Goal: Task Accomplishment & Management: Use online tool/utility

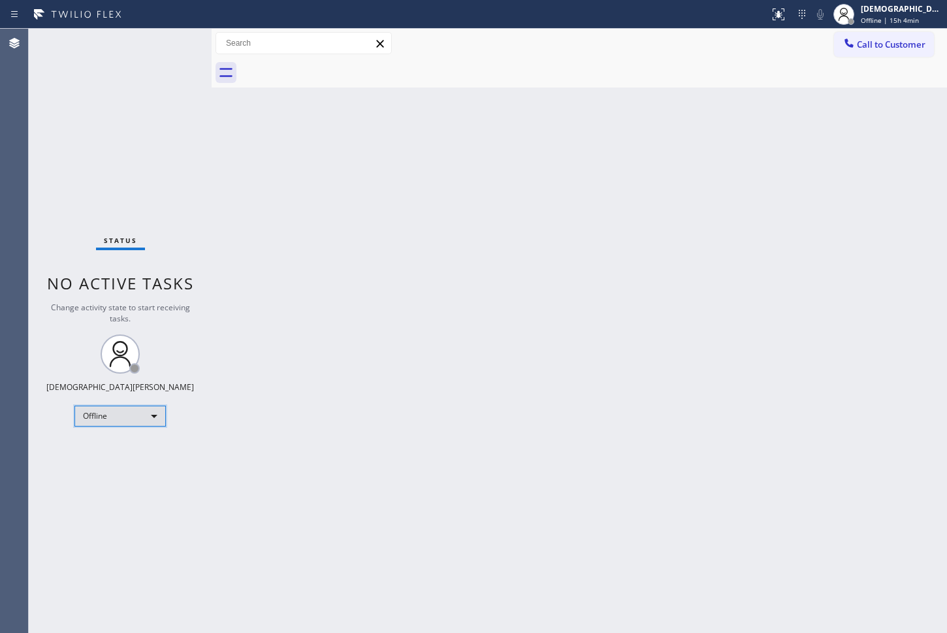
click at [130, 413] on div "Offline" at bounding box center [119, 416] width 91 height 21
click at [116, 447] on li "Available" at bounding box center [119, 451] width 89 height 16
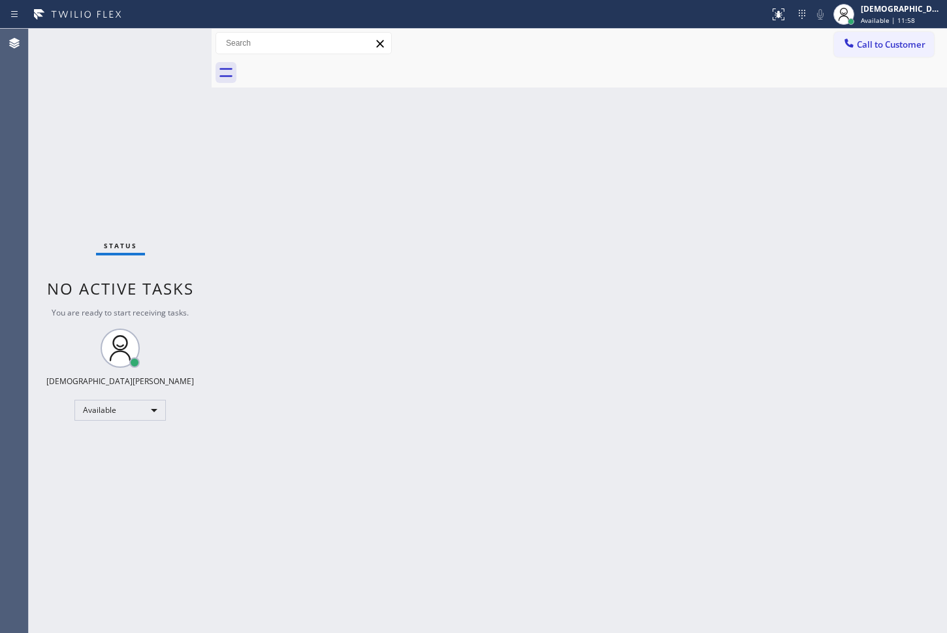
click at [50, 417] on div "Status No active tasks You are ready to start receiving tasks. Christian Cinco …" at bounding box center [120, 331] width 183 height 604
click at [85, 209] on div "Status No active tasks You are ready to start receiving tasks. Christian Cinco …" at bounding box center [120, 331] width 183 height 604
click at [174, 136] on div "Status No active tasks You are ready to start receiving tasks. Christian Cinco …" at bounding box center [120, 331] width 183 height 604
click at [216, 200] on div "Back to Dashboard Change Sender ID Customers Technicians Select a contact Outbo…" at bounding box center [579, 331] width 735 height 604
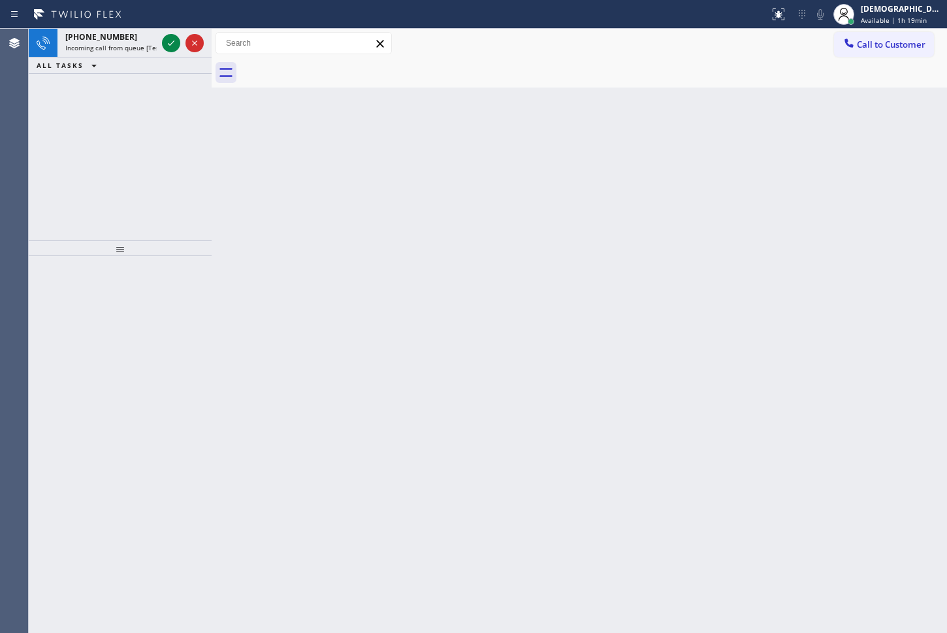
drag, startPoint x: 49, startPoint y: 133, endPoint x: 138, endPoint y: 71, distance: 108.7
click at [50, 133] on div "+18449915950 Incoming call from queue [Test] All ALL TASKS ALL TASKS ACTIVE TAS…" at bounding box center [120, 135] width 183 height 212
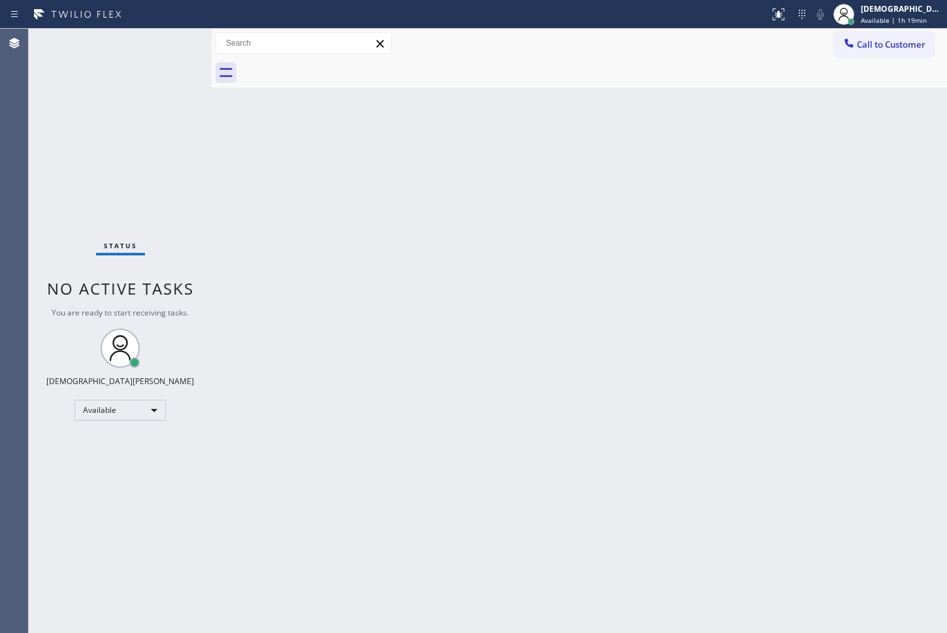
click at [165, 41] on div "Status No active tasks You are ready to start receiving tasks. Christian Cinco …" at bounding box center [120, 331] width 183 height 604
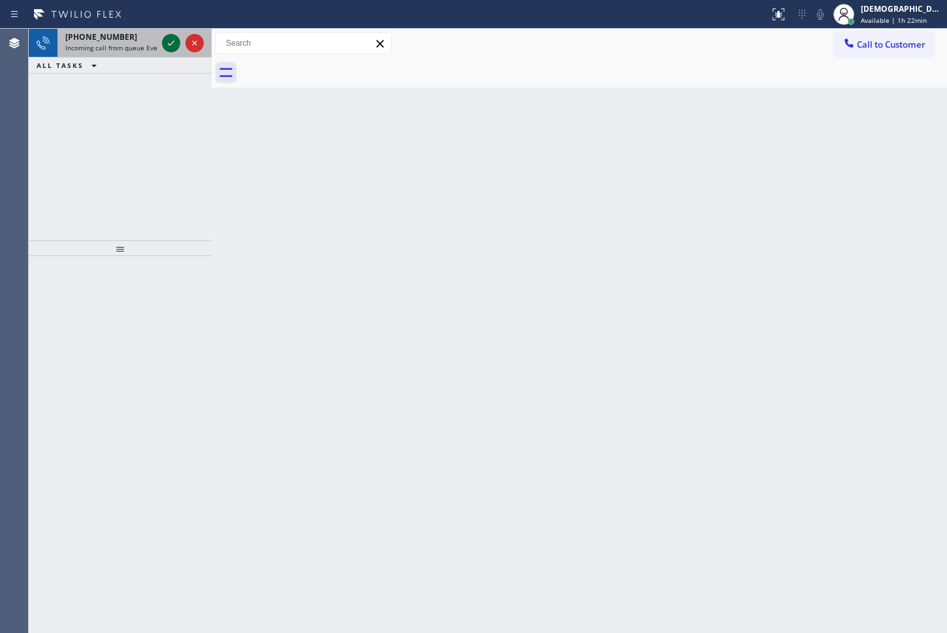
click at [178, 45] on icon at bounding box center [171, 43] width 16 height 16
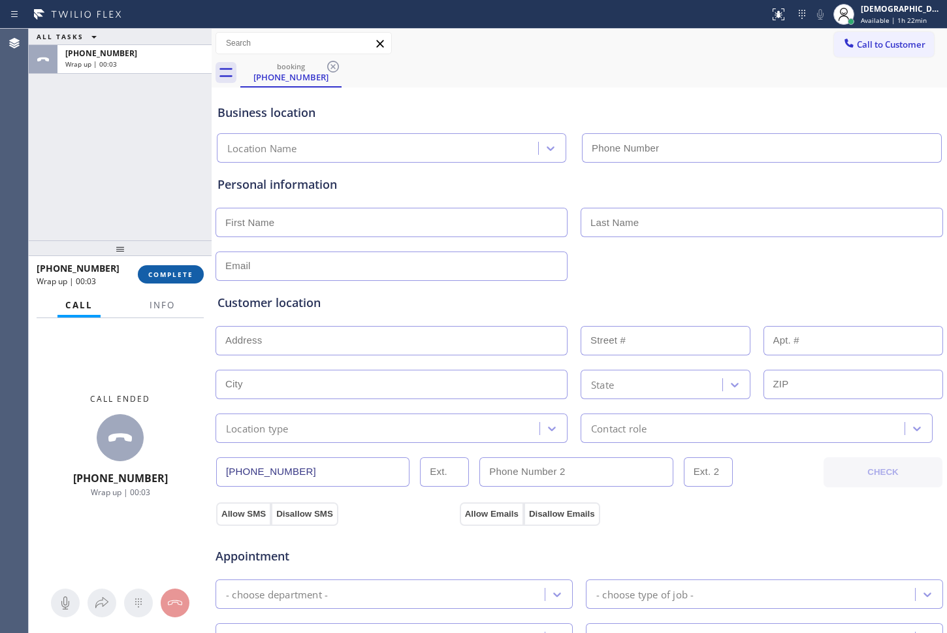
click at [183, 278] on span "COMPLETE" at bounding box center [170, 274] width 45 height 9
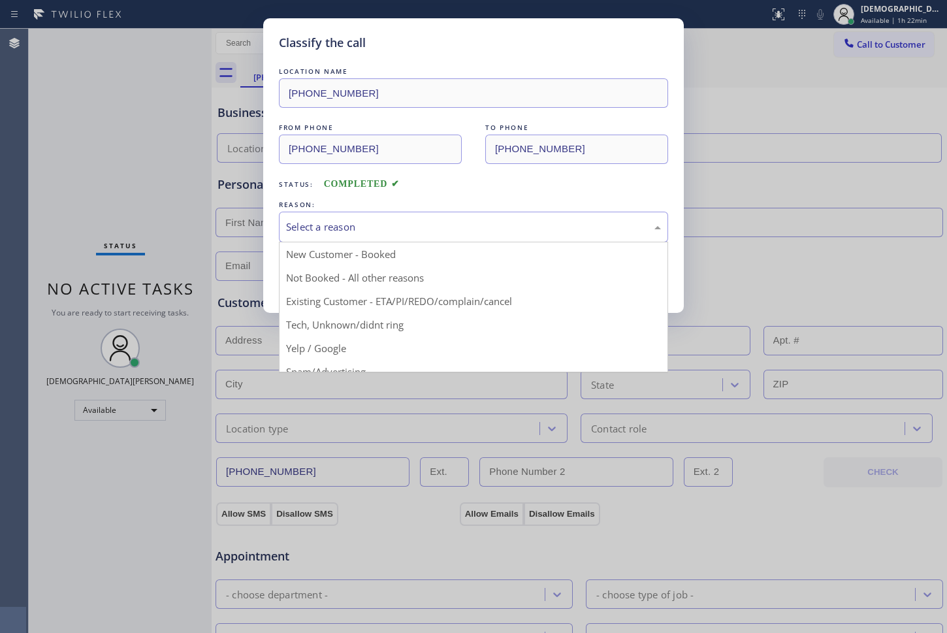
click at [345, 223] on div "Select a reason" at bounding box center [473, 226] width 375 height 15
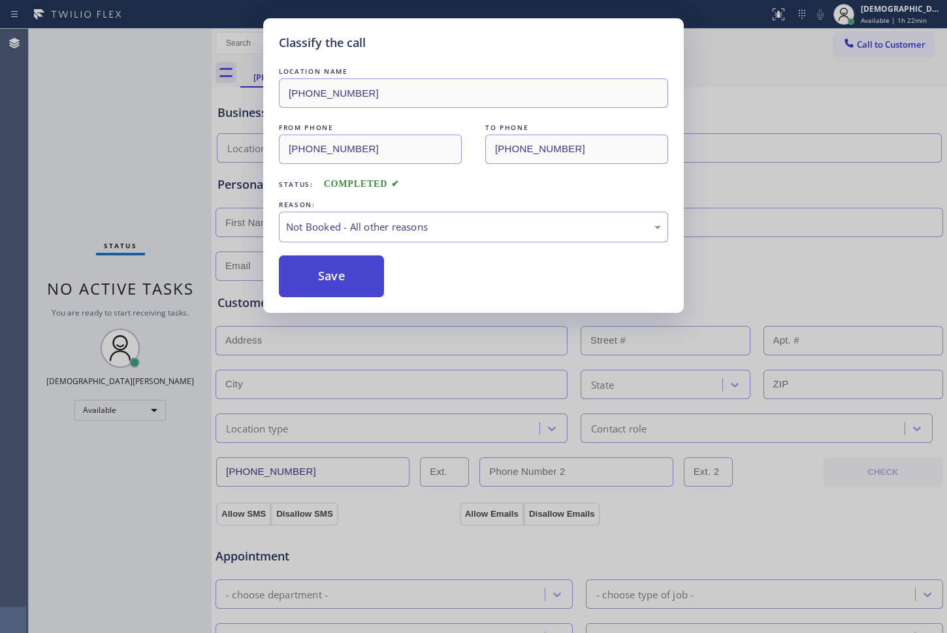
click at [308, 283] on button "Save" at bounding box center [331, 276] width 105 height 42
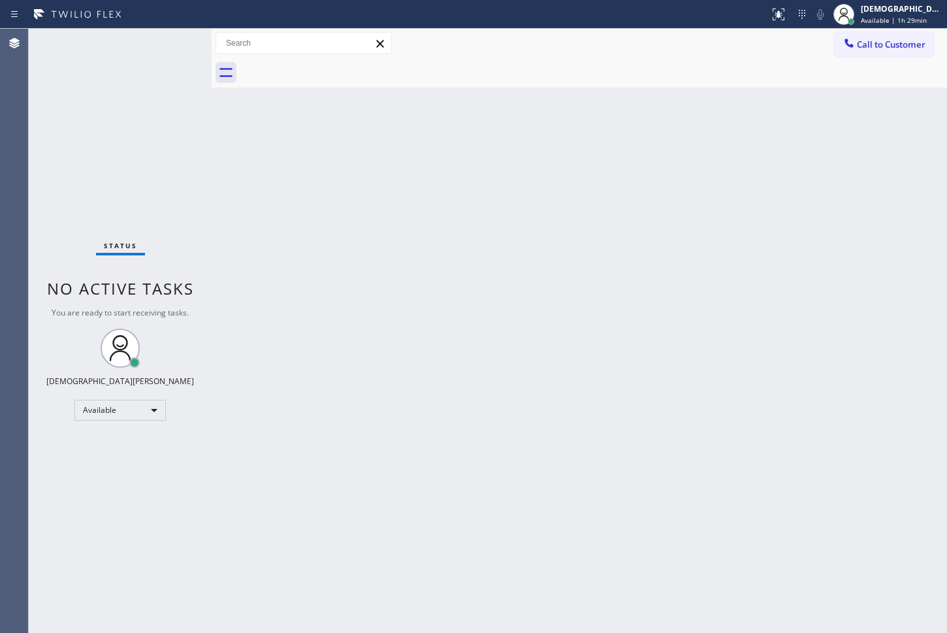
click at [191, 143] on div "Status No active tasks You are ready to start receiving tasks. Christian Cinco …" at bounding box center [120, 331] width 183 height 604
click at [253, 296] on div "Back to Dashboard Change Sender ID Customers Technicians Select a contact Outbo…" at bounding box center [579, 331] width 735 height 604
click at [455, 294] on div "Back to Dashboard Change Sender ID Customers Technicians Select a contact Outbo…" at bounding box center [579, 331] width 735 height 604
click at [121, 411] on div "Available" at bounding box center [119, 410] width 91 height 21
click at [112, 481] on li "Break" at bounding box center [119, 477] width 89 height 16
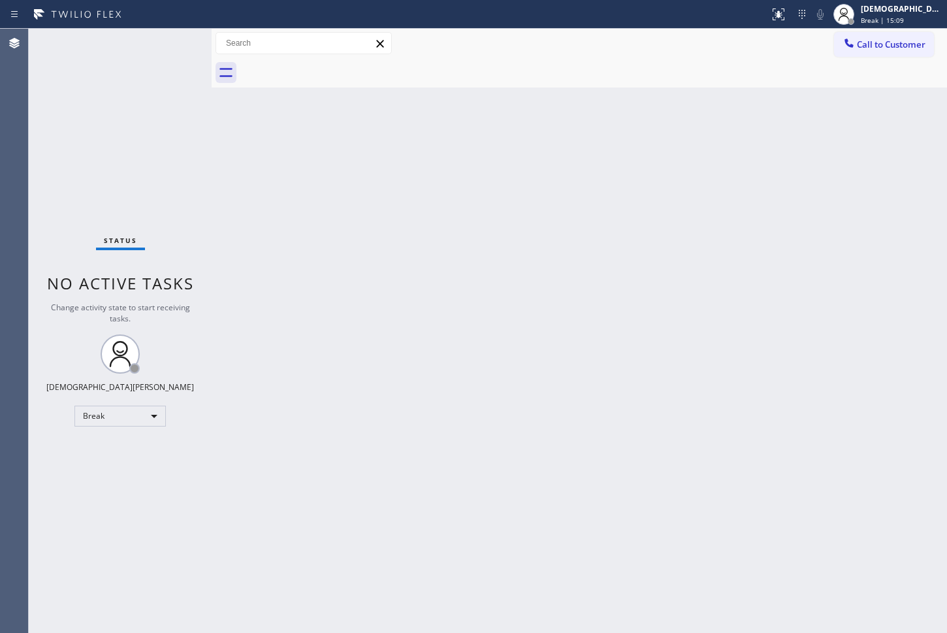
click at [56, 233] on div "Status No active tasks Change activity state to start receiving tasks. Christia…" at bounding box center [120, 331] width 183 height 604
click at [125, 423] on div "Break" at bounding box center [119, 416] width 91 height 21
click at [135, 454] on li "Available" at bounding box center [119, 451] width 89 height 16
click at [63, 231] on div "Status No active tasks You are ready to start receiving tasks. Christian Cinco …" at bounding box center [120, 331] width 183 height 604
click at [51, 251] on div "Status No active tasks You are ready to start receiving tasks. Christian Cinco …" at bounding box center [120, 331] width 183 height 604
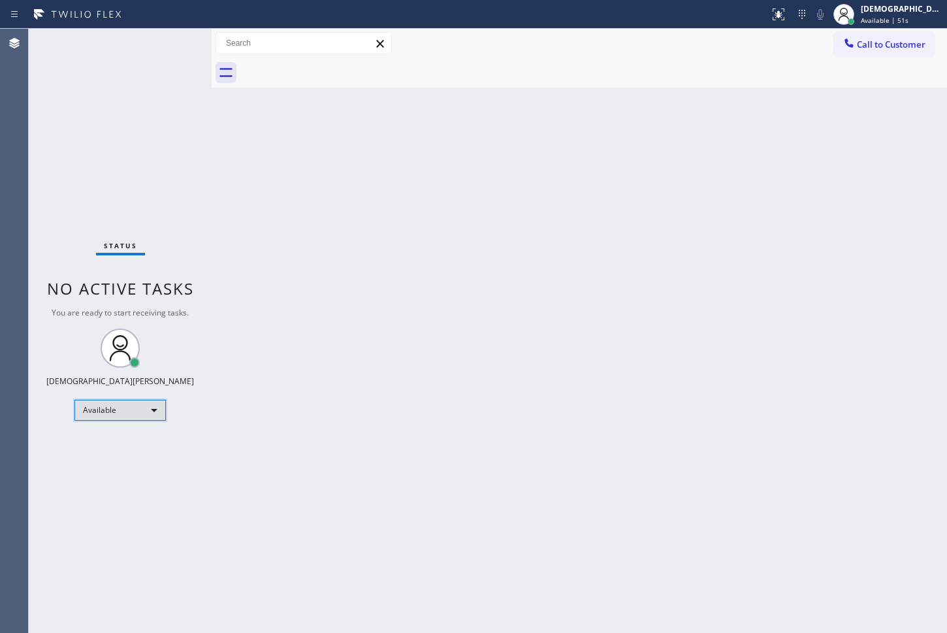
click at [127, 420] on div "Available" at bounding box center [119, 410] width 91 height 21
click at [133, 464] on li "Unavailable" at bounding box center [119, 461] width 89 height 16
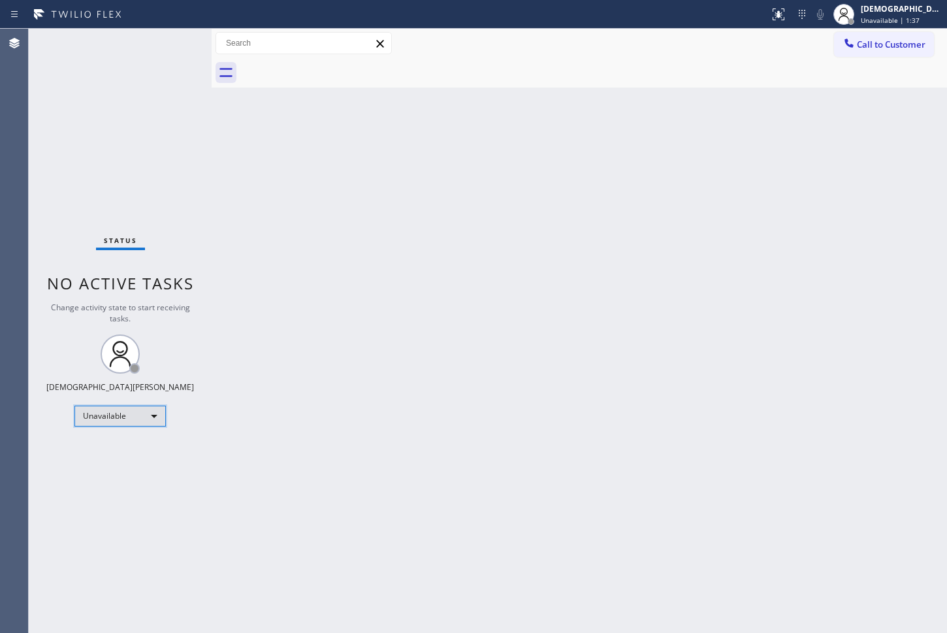
click at [118, 418] on div "Unavailable" at bounding box center [119, 416] width 91 height 21
click at [107, 452] on li "Available" at bounding box center [119, 451] width 89 height 16
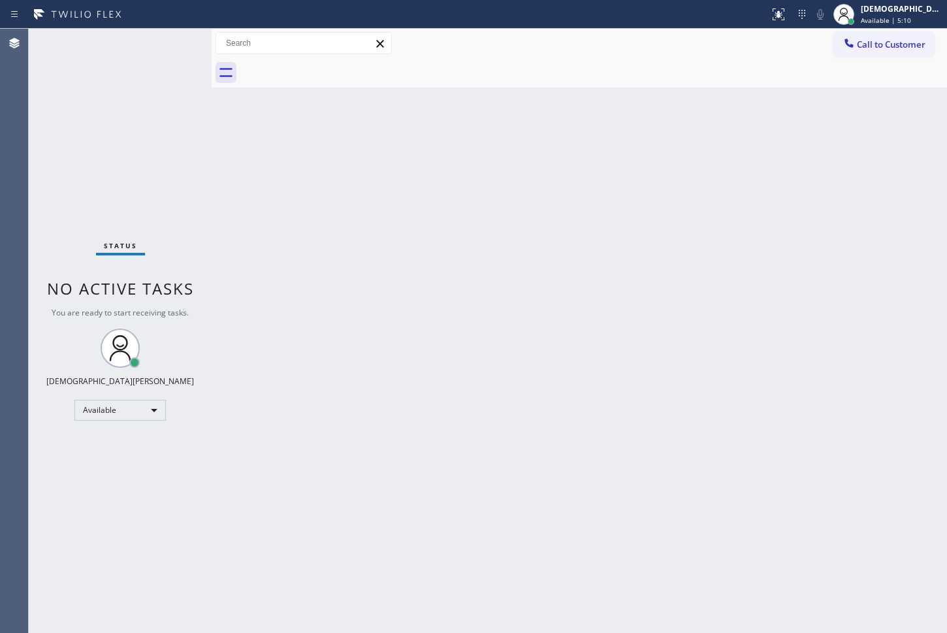
click at [63, 217] on div "Status No active tasks You are ready to start receiving tasks. Christian Cinco …" at bounding box center [120, 331] width 183 height 604
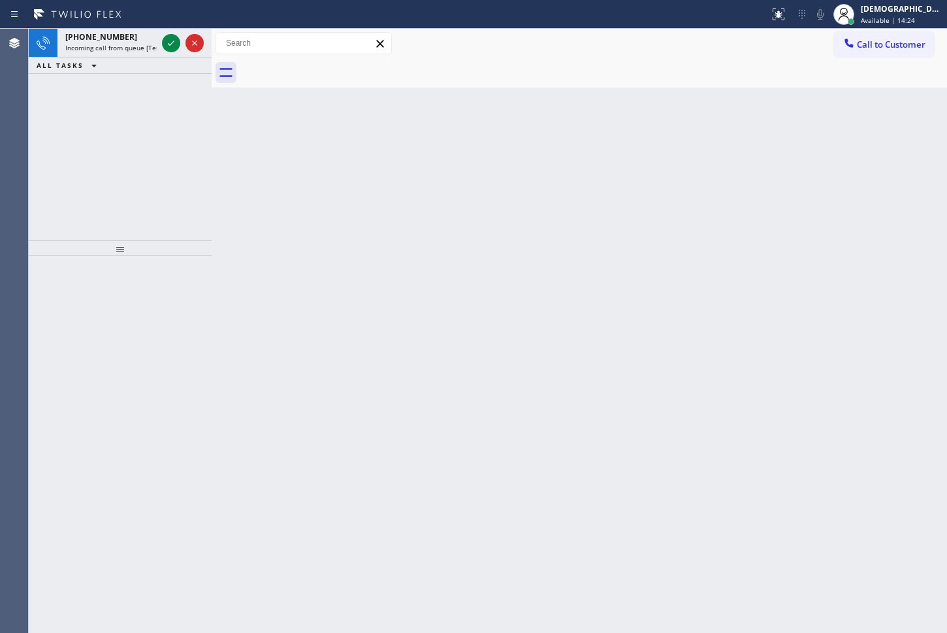
click at [170, 142] on div "+18455219952 Incoming call from queue [Test] All ALL TASKS ALL TASKS ACTIVE TAS…" at bounding box center [120, 135] width 183 height 212
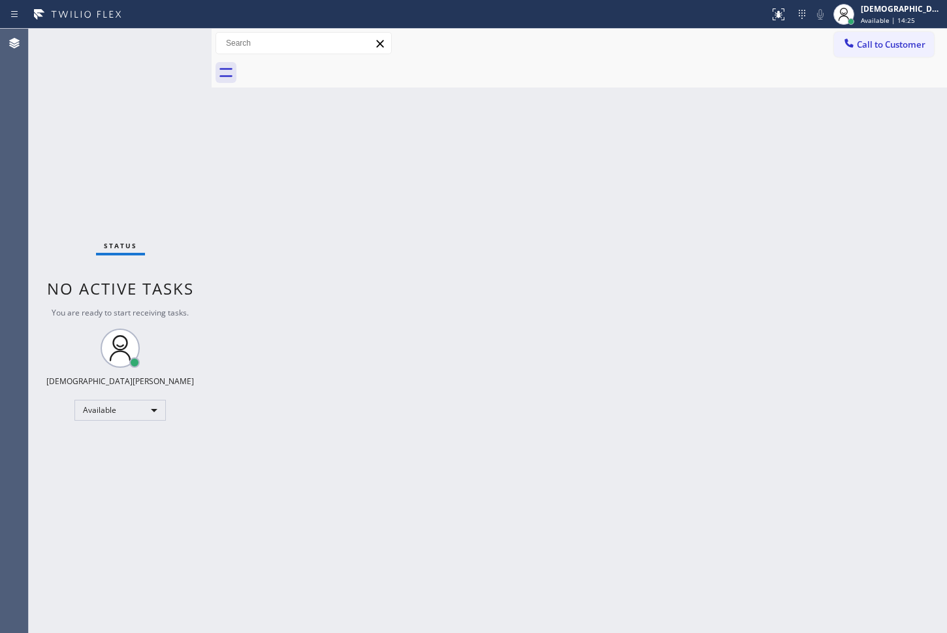
click at [170, 46] on div "Status No active tasks You are ready to start receiving tasks. Christian Cinco …" at bounding box center [120, 331] width 183 height 604
click at [170, 45] on div "Status No active tasks You are ready to start receiving tasks. Christian Cinco …" at bounding box center [120, 331] width 183 height 604
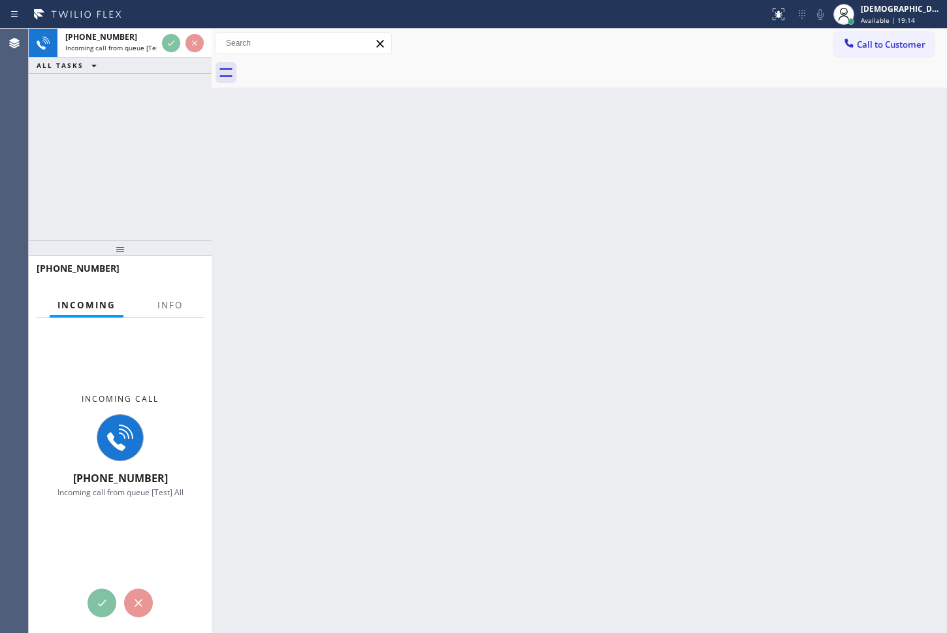
click at [659, 183] on div "Back to Dashboard Change Sender ID Customers Technicians Select a contact Outbo…" at bounding box center [579, 331] width 735 height 604
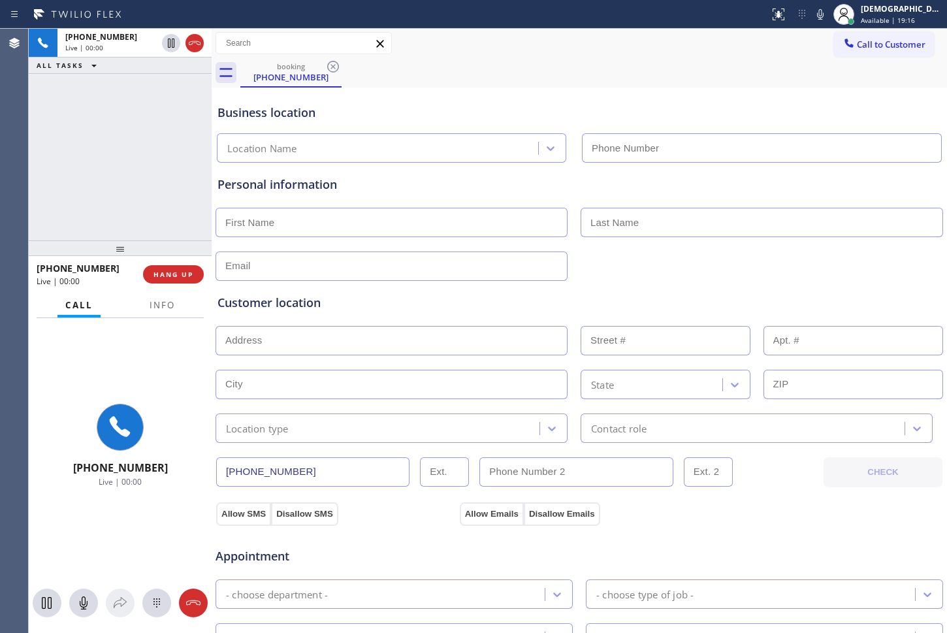
type input "(470) 709-0634"
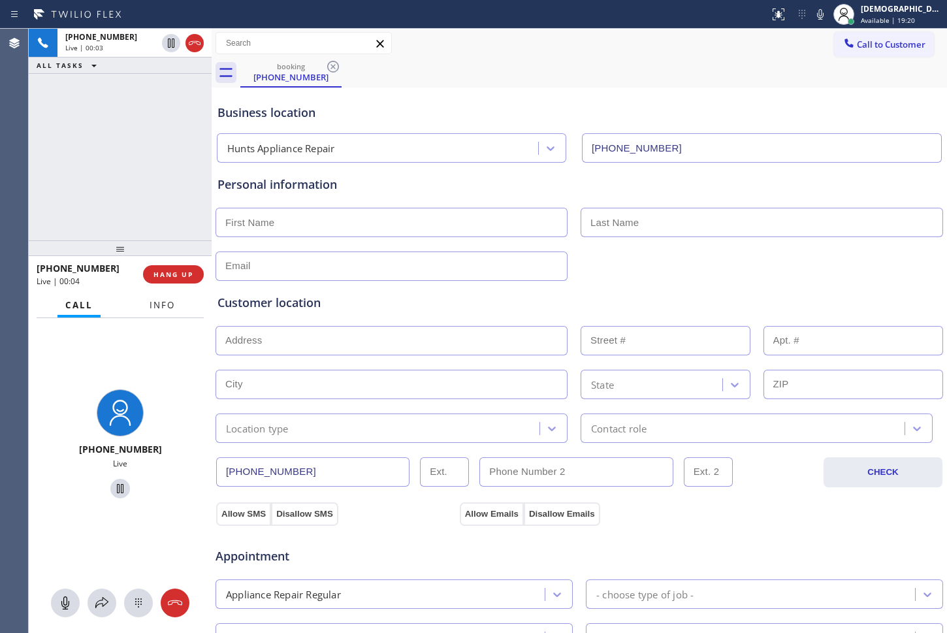
click at [164, 308] on span "Info" at bounding box center [162, 305] width 25 height 12
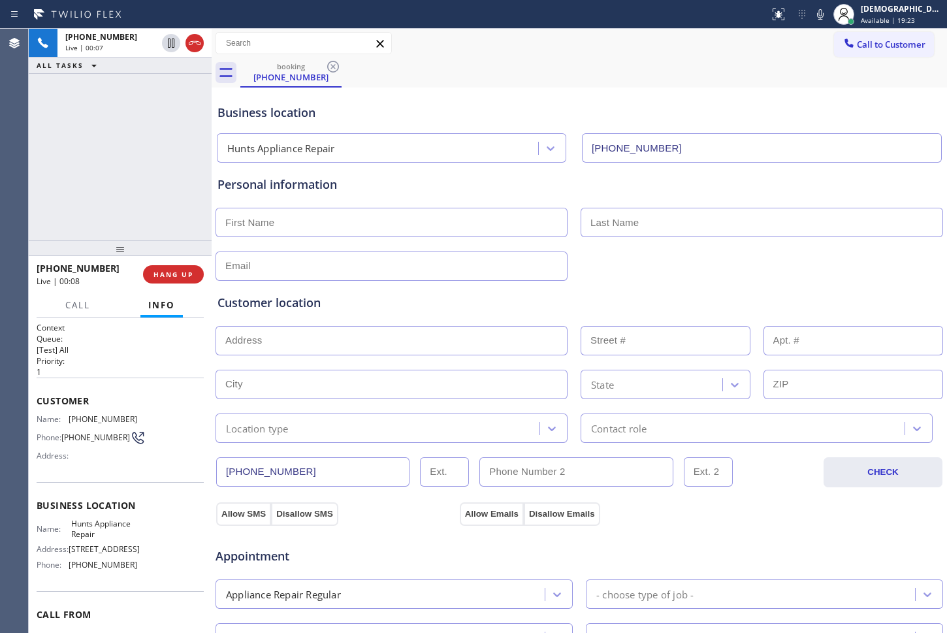
drag, startPoint x: 93, startPoint y: 577, endPoint x: 78, endPoint y: 571, distance: 16.4
click at [78, 505] on span "3100 Breckinridge Blvd" at bounding box center [104, 549] width 71 height 10
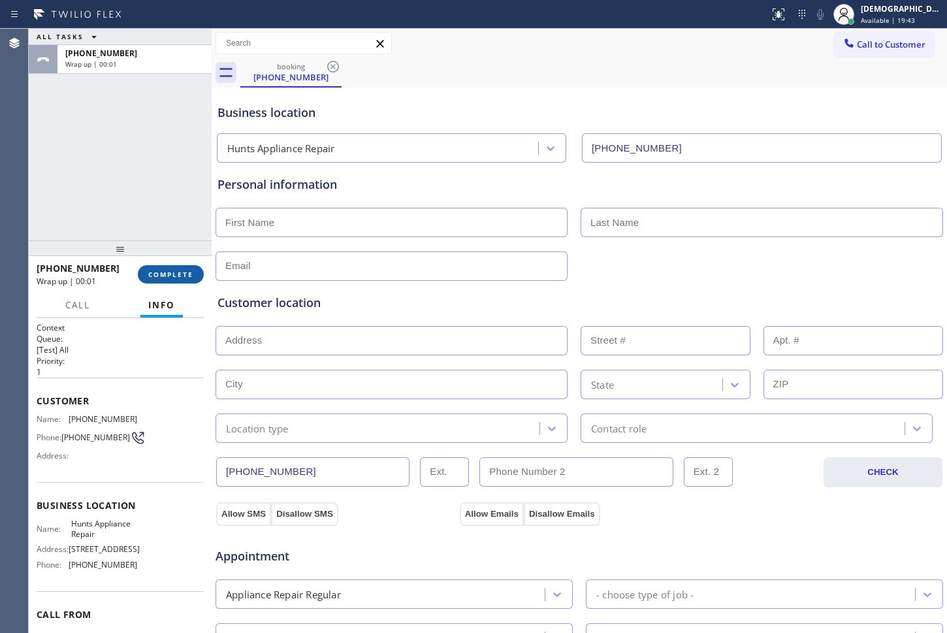
click at [178, 277] on span "COMPLETE" at bounding box center [170, 274] width 45 height 9
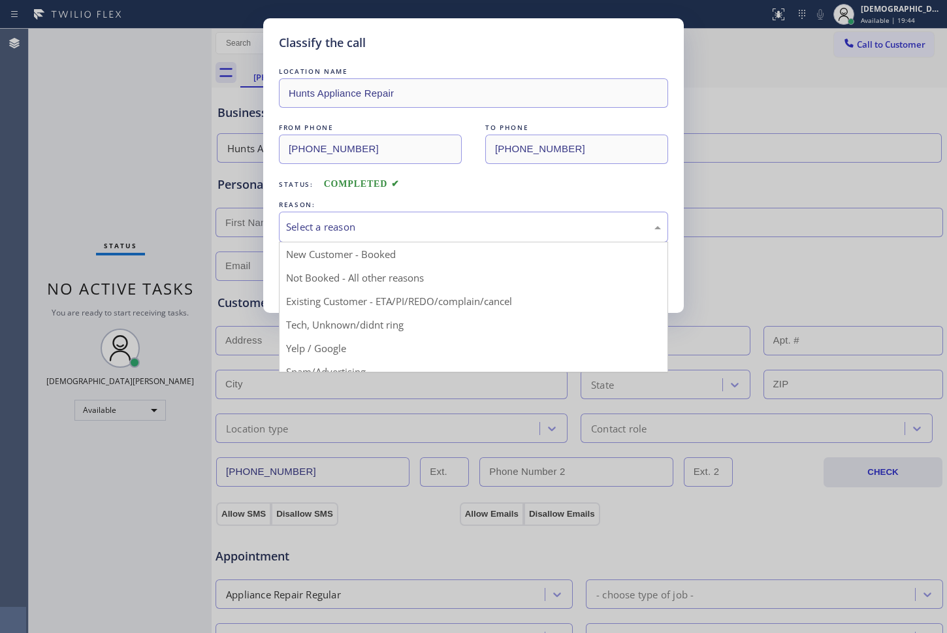
click at [346, 230] on div "Select a reason" at bounding box center [473, 226] width 375 height 15
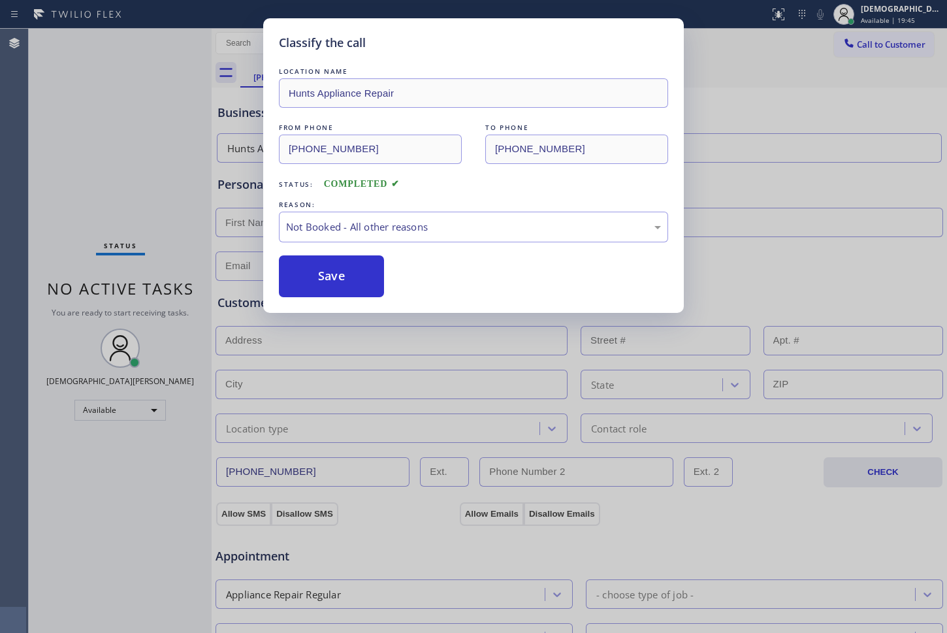
click at [330, 281] on button "Save" at bounding box center [331, 276] width 105 height 42
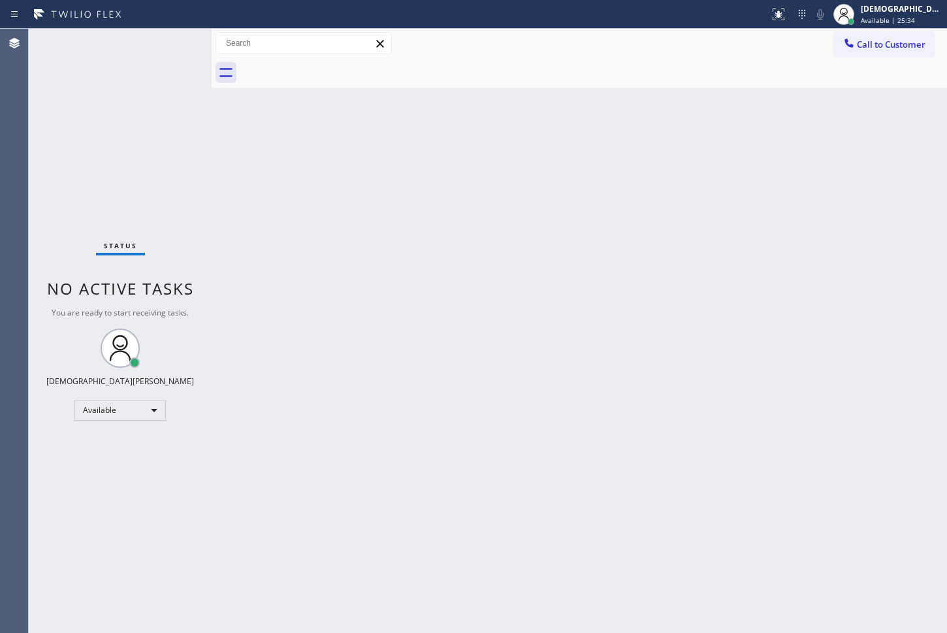
click at [80, 150] on div "Status No active tasks You are ready to start receiving tasks. Christian Cinco …" at bounding box center [120, 331] width 183 height 604
click at [50, 158] on div "Status No active tasks You are ready to start receiving tasks. Christian Cinco …" at bounding box center [120, 331] width 183 height 604
click at [135, 187] on div "Status No active tasks You are ready to start receiving tasks. Christian Cinco …" at bounding box center [120, 331] width 183 height 604
click at [74, 221] on div "Status No active tasks You are ready to start receiving tasks. Christian Cinco …" at bounding box center [120, 331] width 183 height 604
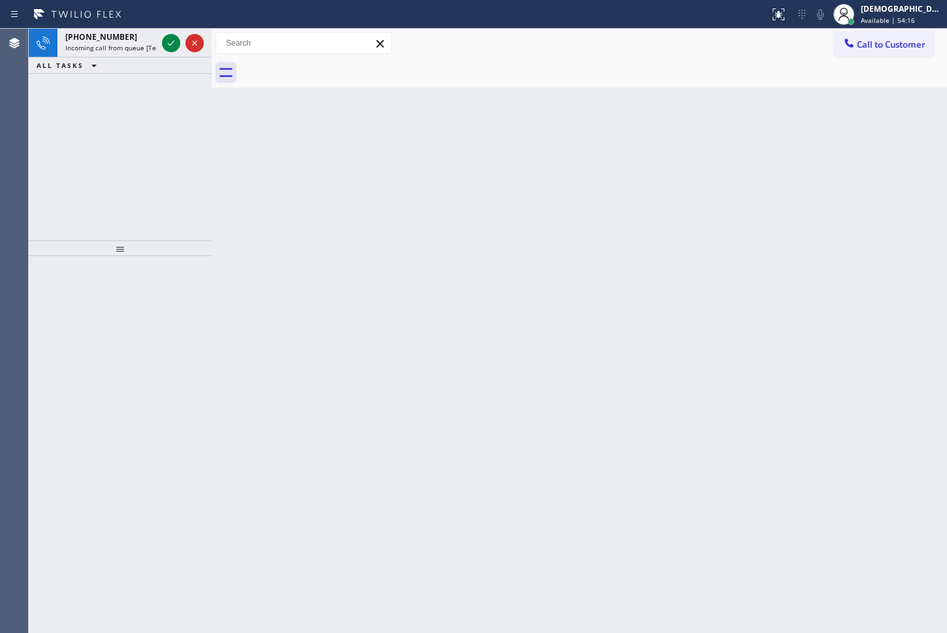
click at [91, 121] on div "+16135472033 Incoming call from queue [Test] All ALL TASKS ALL TASKS ACTIVE TAS…" at bounding box center [120, 135] width 183 height 212
click at [164, 50] on icon at bounding box center [171, 43] width 16 height 16
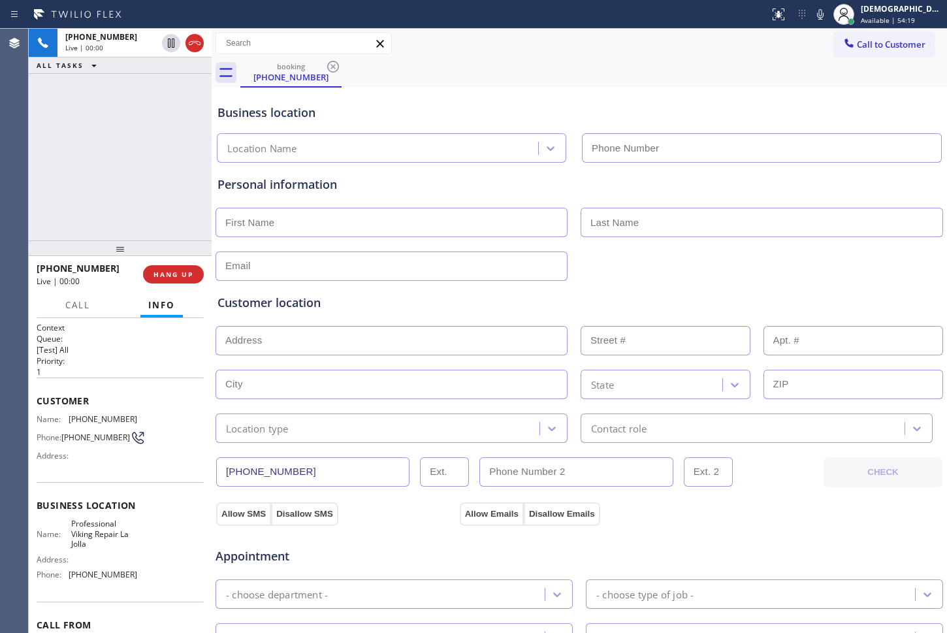
type input "(619) 639-4886"
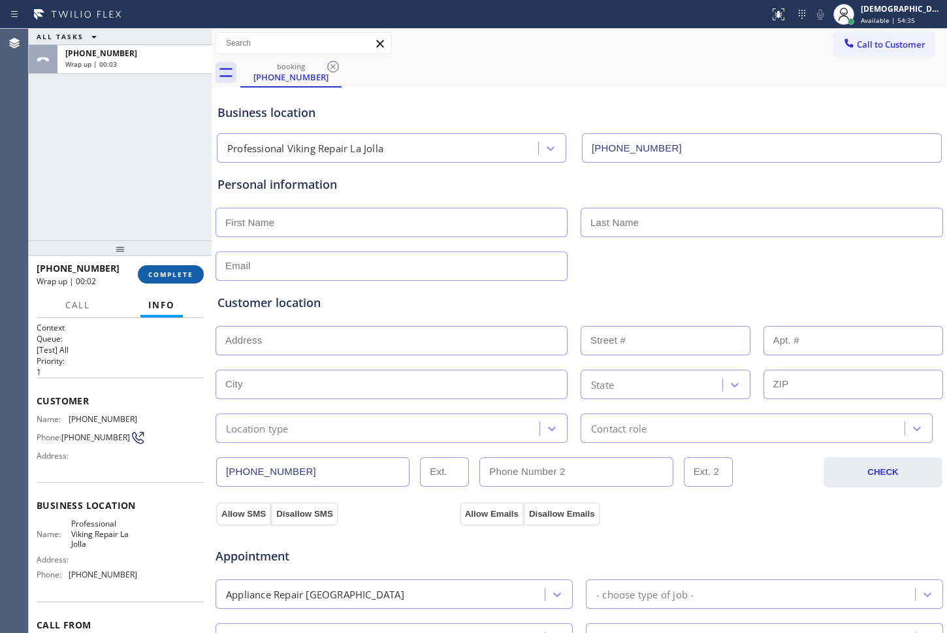
drag, startPoint x: 159, startPoint y: 270, endPoint x: 197, endPoint y: 272, distance: 38.6
click at [159, 270] on span "COMPLETE" at bounding box center [170, 274] width 45 height 9
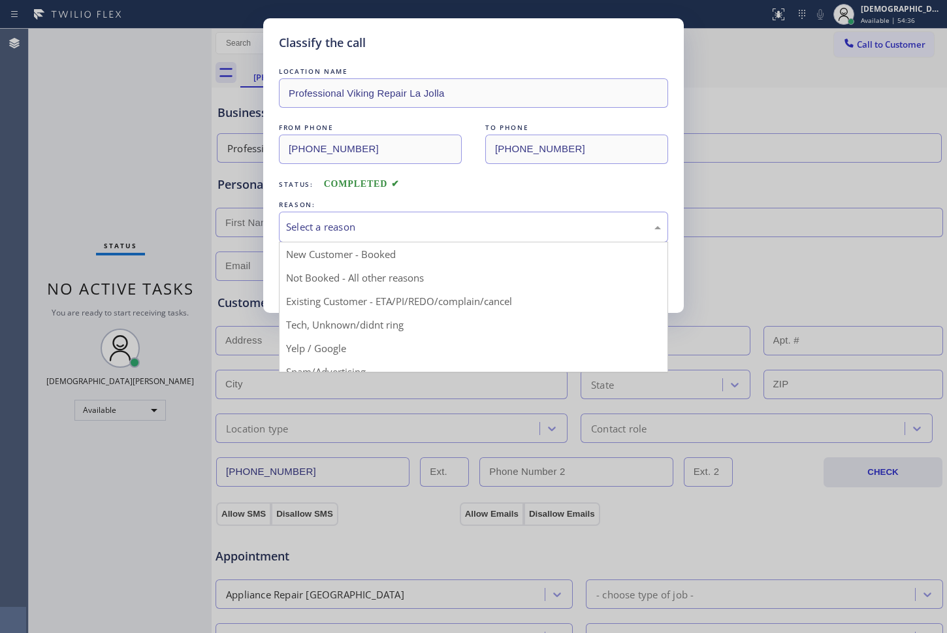
click at [422, 222] on div "Select a reason" at bounding box center [473, 226] width 375 height 15
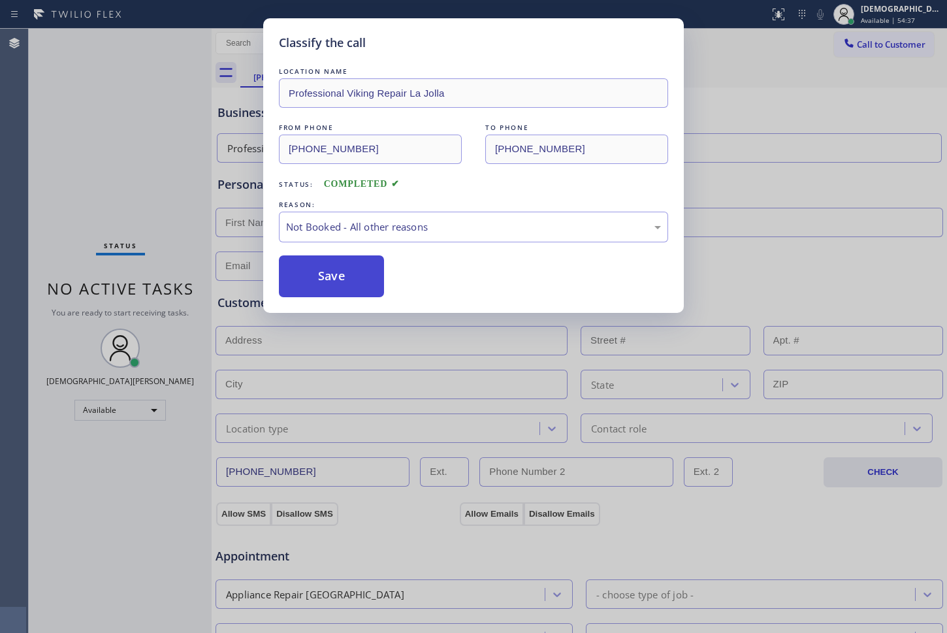
click at [341, 275] on button "Save" at bounding box center [331, 276] width 105 height 42
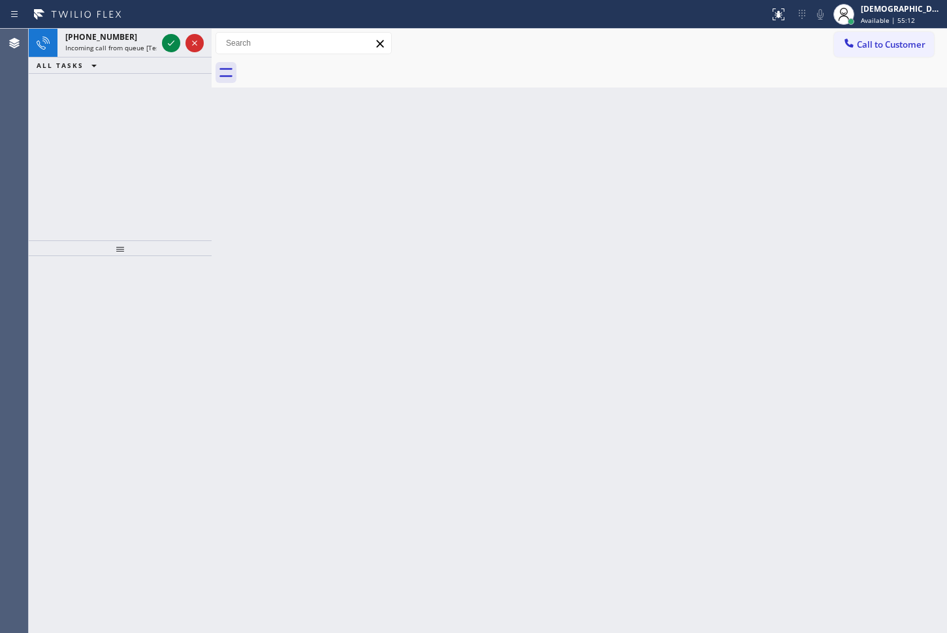
click at [68, 115] on div "+16135472033 Incoming call from queue [Test] All ALL TASKS ALL TASKS ACTIVE TAS…" at bounding box center [120, 135] width 183 height 212
click at [172, 41] on icon at bounding box center [171, 43] width 16 height 16
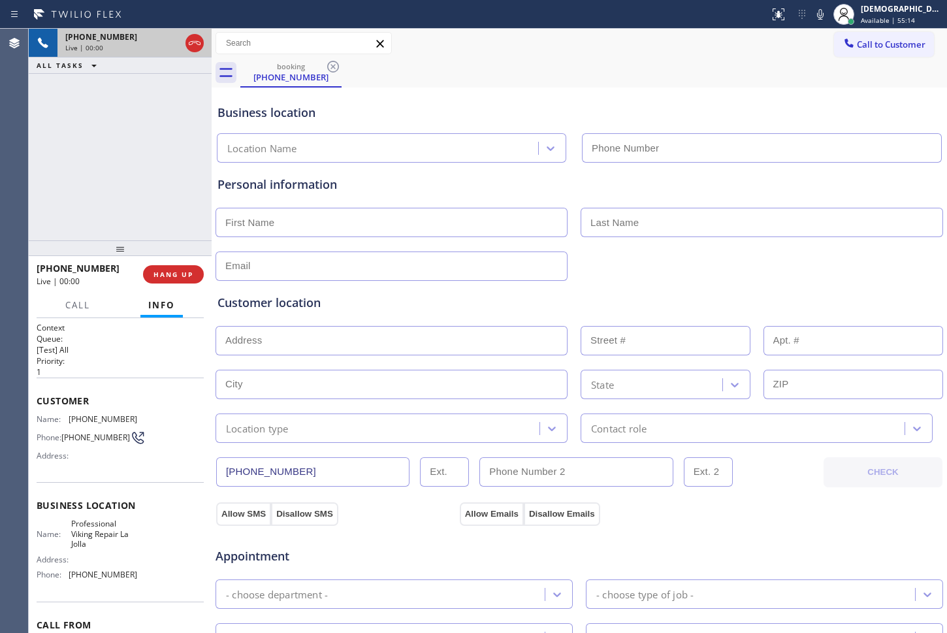
type input "(619) 639-4886"
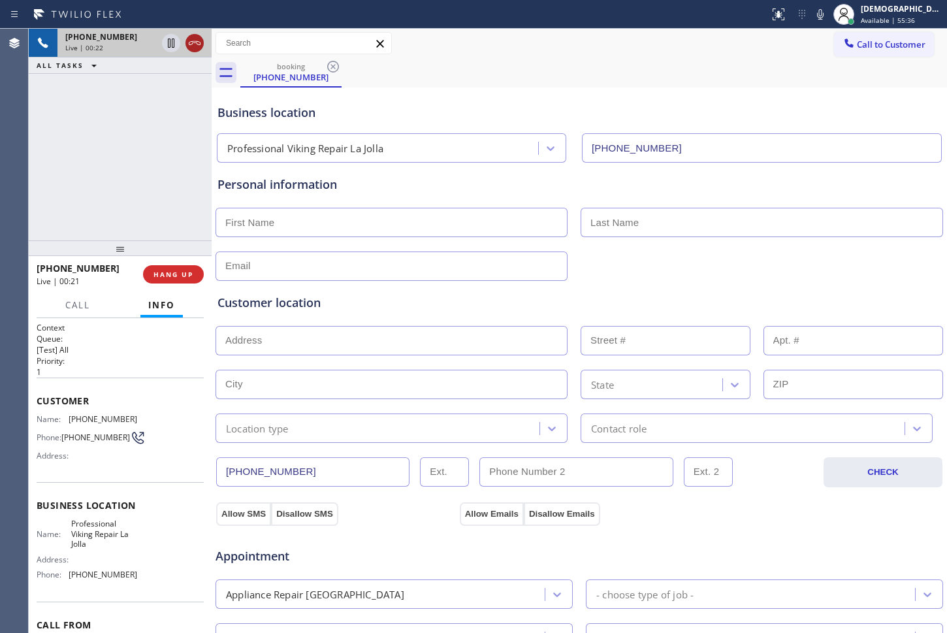
click at [198, 44] on icon at bounding box center [195, 43] width 12 height 4
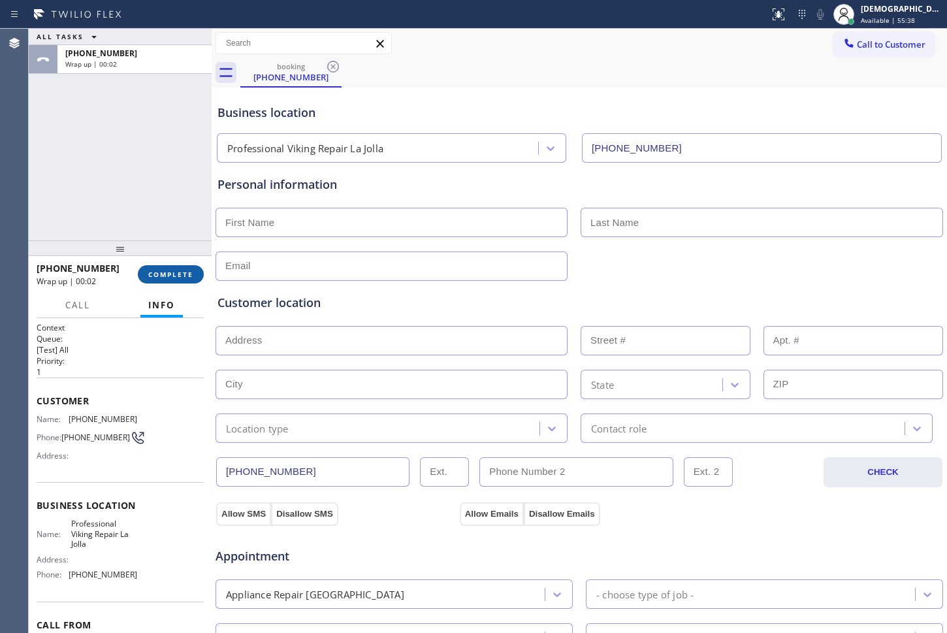
click at [163, 274] on span "COMPLETE" at bounding box center [170, 274] width 45 height 9
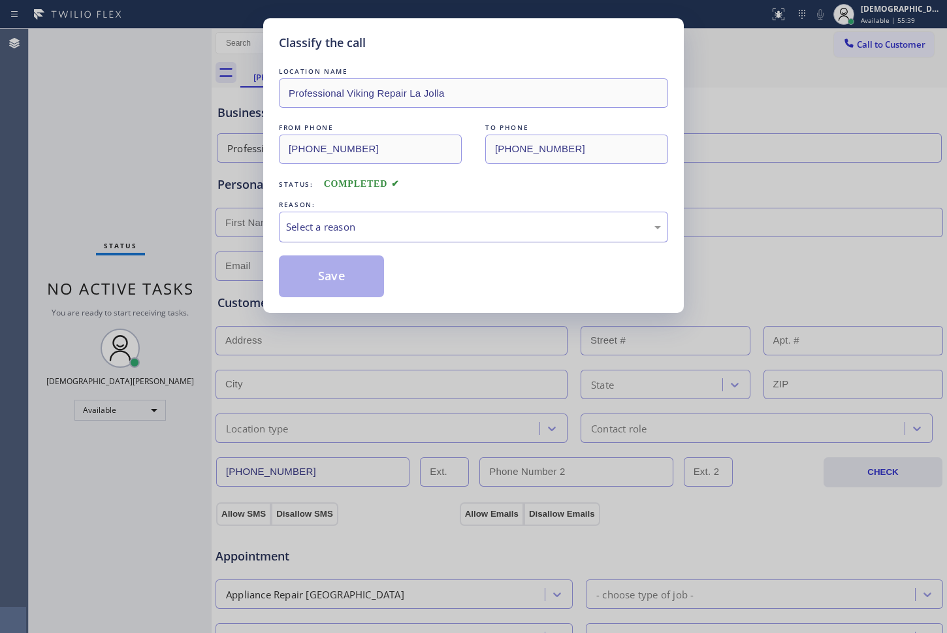
click at [343, 231] on div "Select a reason" at bounding box center [473, 226] width 375 height 15
click at [342, 273] on button "Save" at bounding box center [331, 276] width 105 height 42
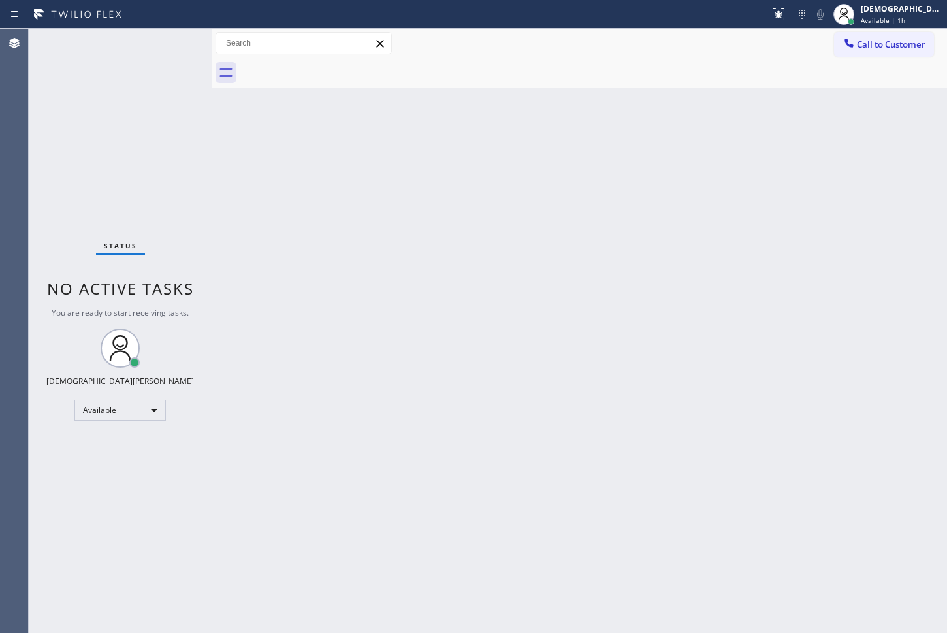
click at [42, 197] on div "Status No active tasks You are ready to start receiving tasks. Christian Cinco …" at bounding box center [120, 331] width 183 height 604
drag, startPoint x: 304, startPoint y: 216, endPoint x: 285, endPoint y: 211, distance: 19.6
click at [285, 211] on div "Back to Dashboard Change Sender ID Customers Technicians Select a contact Outbo…" at bounding box center [579, 331] width 735 height 604
drag, startPoint x: 17, startPoint y: 347, endPoint x: 501, endPoint y: 153, distance: 521.9
click at [501, 153] on div "Back to Dashboard Change Sender ID Customers Technicians Select a contact Outbo…" at bounding box center [579, 331] width 735 height 604
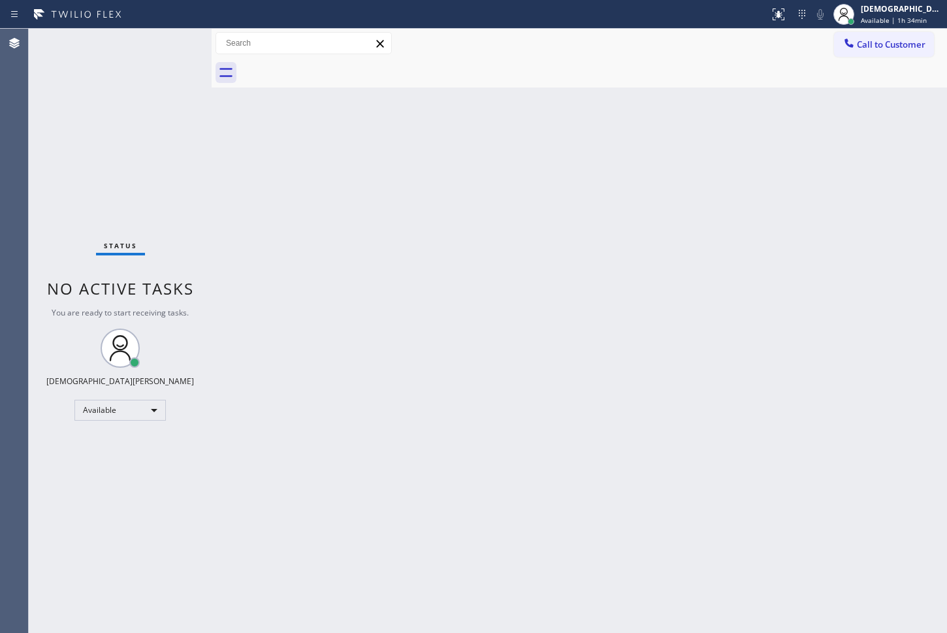
click at [45, 174] on div "Status No active tasks You are ready to start receiving tasks. Christian Cinco …" at bounding box center [120, 331] width 183 height 604
click at [49, 181] on div "Status No active tasks You are ready to start receiving tasks. Christian Cinco …" at bounding box center [120, 331] width 183 height 604
click at [168, 248] on div "Status No active tasks You are ready to start receiving tasks. Christian Cinco …" at bounding box center [120, 331] width 183 height 604
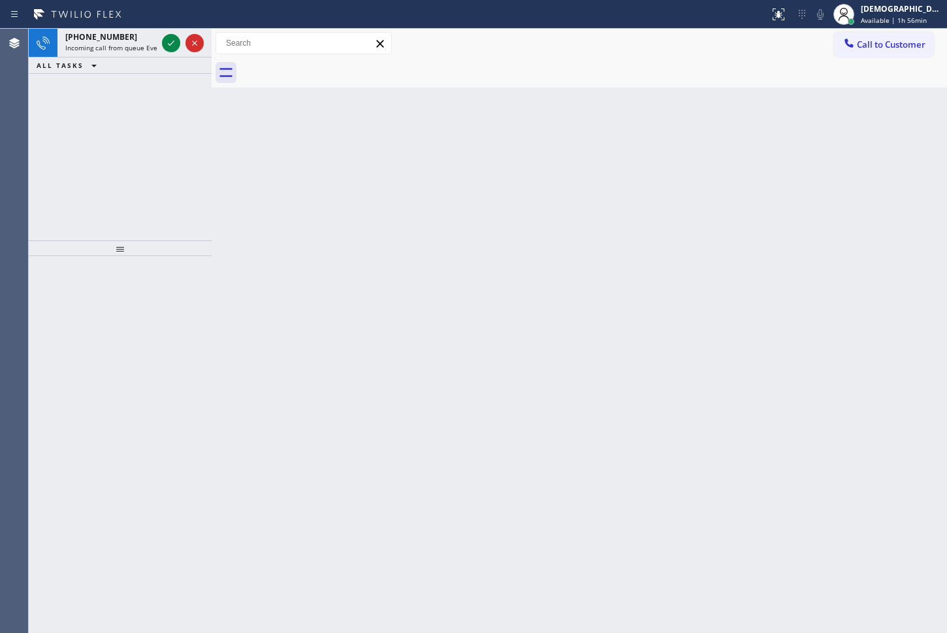
click at [43, 110] on div "+14156138407 Incoming call from queue Everybody ALL TASKS ALL TASKS ACTIVE TASK…" at bounding box center [120, 135] width 183 height 212
click at [176, 40] on icon at bounding box center [171, 43] width 16 height 16
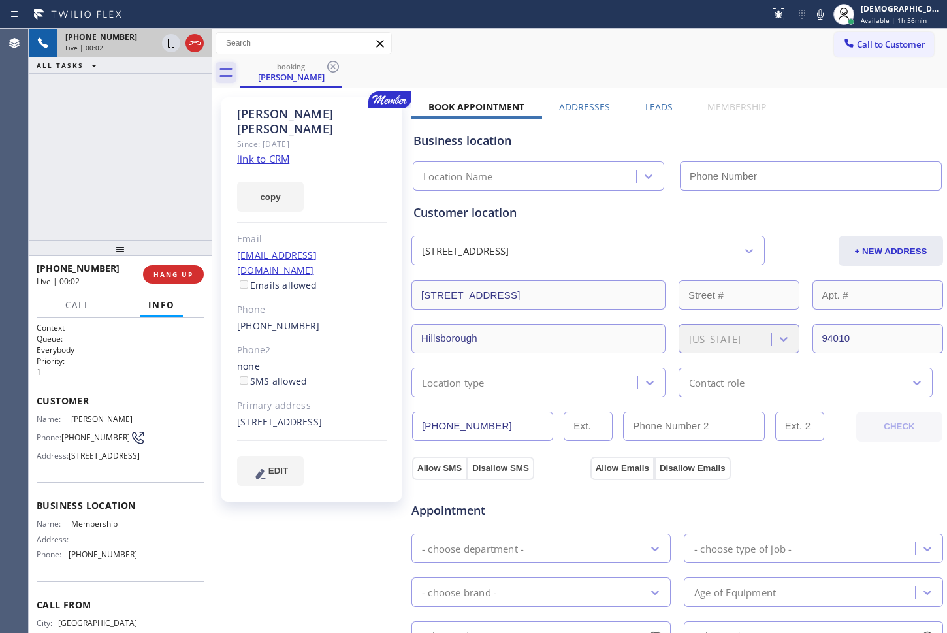
type input "(844) 386-0017"
click at [281, 152] on link "link to CRM" at bounding box center [263, 158] width 52 height 13
drag, startPoint x: 167, startPoint y: 44, endPoint x: 155, endPoint y: 30, distance: 18.6
click at [168, 44] on icon at bounding box center [171, 43] width 16 height 16
click at [170, 47] on icon at bounding box center [171, 43] width 16 height 16
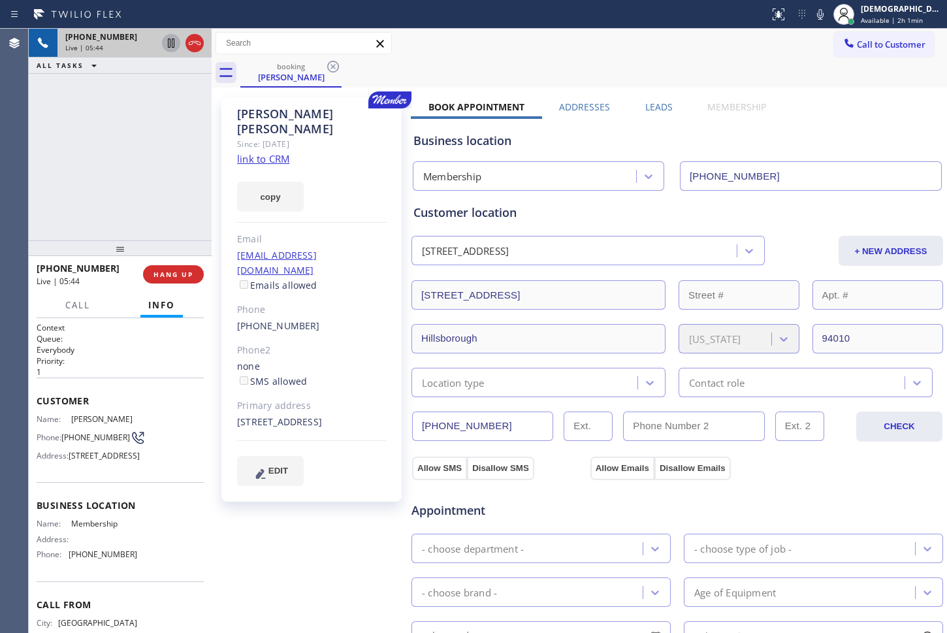
click at [79, 221] on div "+14156138407 Live | 05:44 ALL TASKS ALL TASKS ACTIVE TASKS TASKS IN WRAP UP" at bounding box center [120, 135] width 183 height 212
click at [201, 40] on icon at bounding box center [195, 43] width 16 height 16
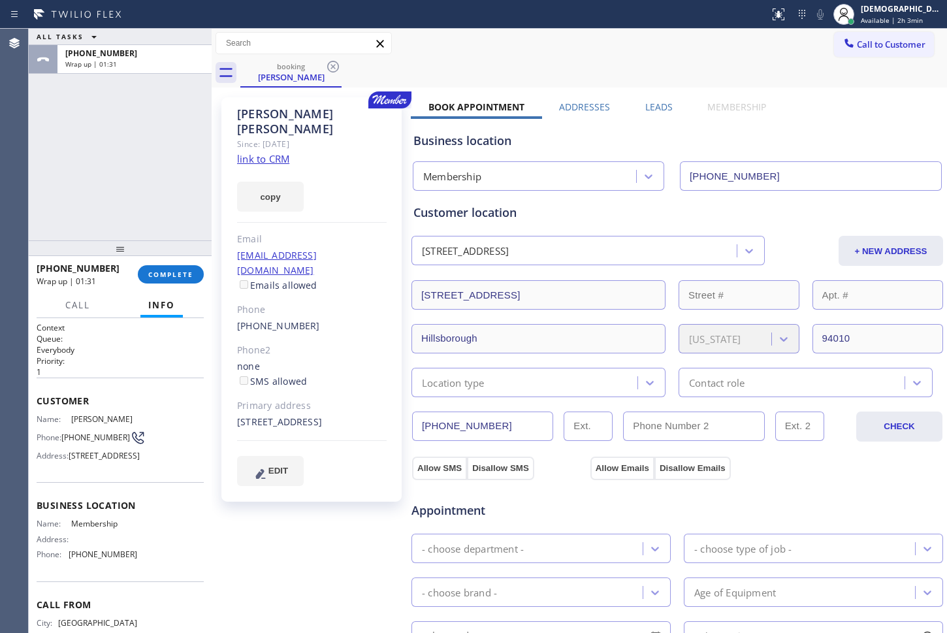
click at [74, 157] on div "ALL TASKS ALL TASKS ACTIVE TASKS TASKS IN WRAP UP +14156138407 Wrap up | 01:31" at bounding box center [120, 135] width 183 height 212
click at [189, 282] on button "COMPLETE" at bounding box center [171, 274] width 66 height 18
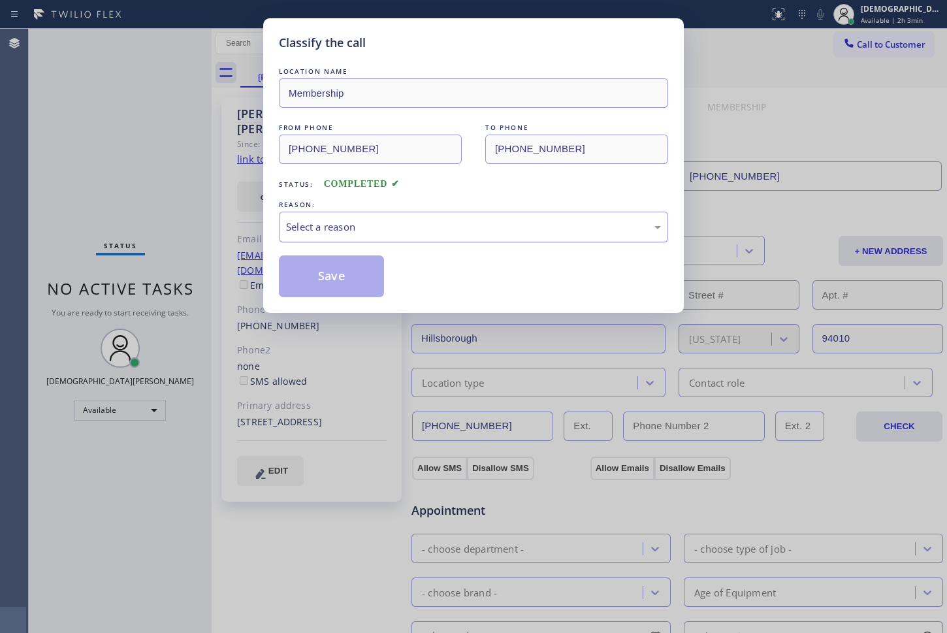
click at [302, 234] on div "Select a reason" at bounding box center [473, 227] width 389 height 31
click at [299, 271] on button "Save" at bounding box center [331, 276] width 105 height 42
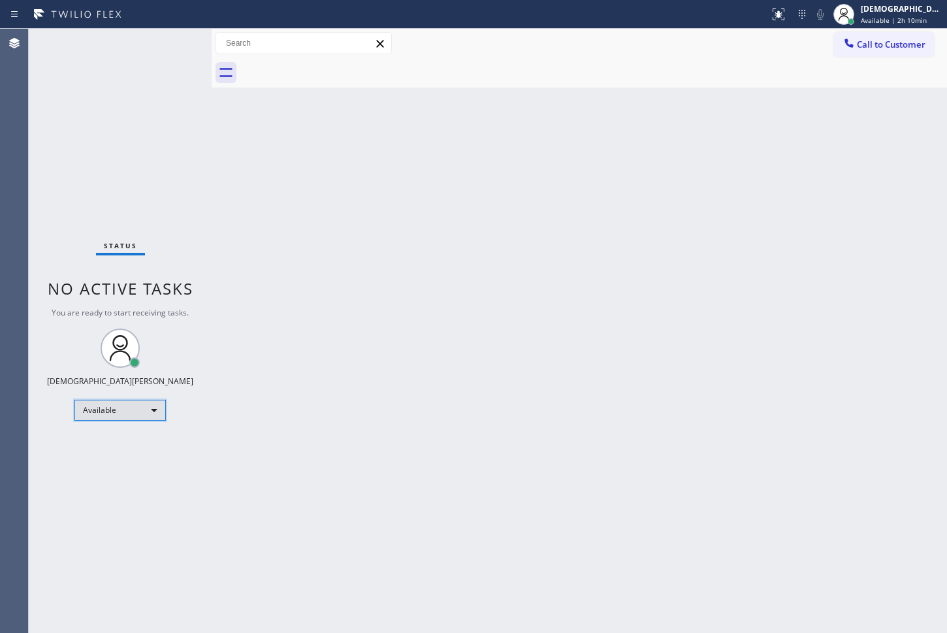
click at [144, 413] on div "Available" at bounding box center [119, 410] width 91 height 21
click at [889, 19] on div at bounding box center [473, 316] width 947 height 633
click at [886, 17] on span "Available | 2h 10min" at bounding box center [894, 20] width 66 height 9
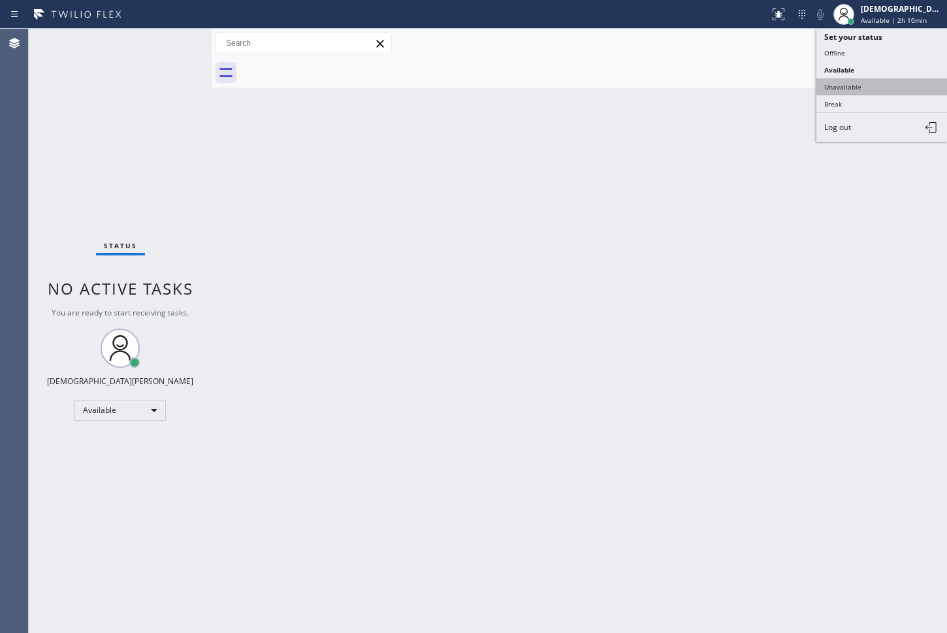
click at [872, 89] on button "Unavailable" at bounding box center [881, 86] width 131 height 17
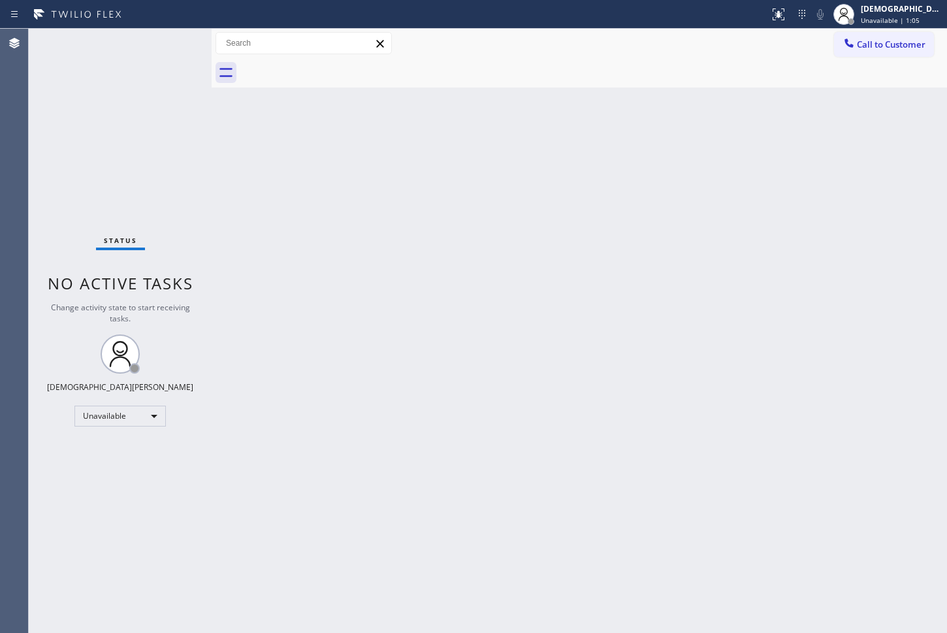
click at [78, 152] on div "Status No active tasks Change activity state to start receiving tasks. [PERSON_…" at bounding box center [120, 331] width 183 height 604
click at [74, 148] on div "Status No active tasks Change activity state to start receiving tasks. [PERSON_…" at bounding box center [120, 331] width 183 height 604
click at [20, 196] on div "Agent Desktop" at bounding box center [14, 331] width 28 height 604
drag, startPoint x: 13, startPoint y: 194, endPoint x: -3, endPoint y: 155, distance: 42.2
click at [0, 155] on html "Status report No issues detected If you experience an issue, please download th…" at bounding box center [473, 316] width 947 height 633
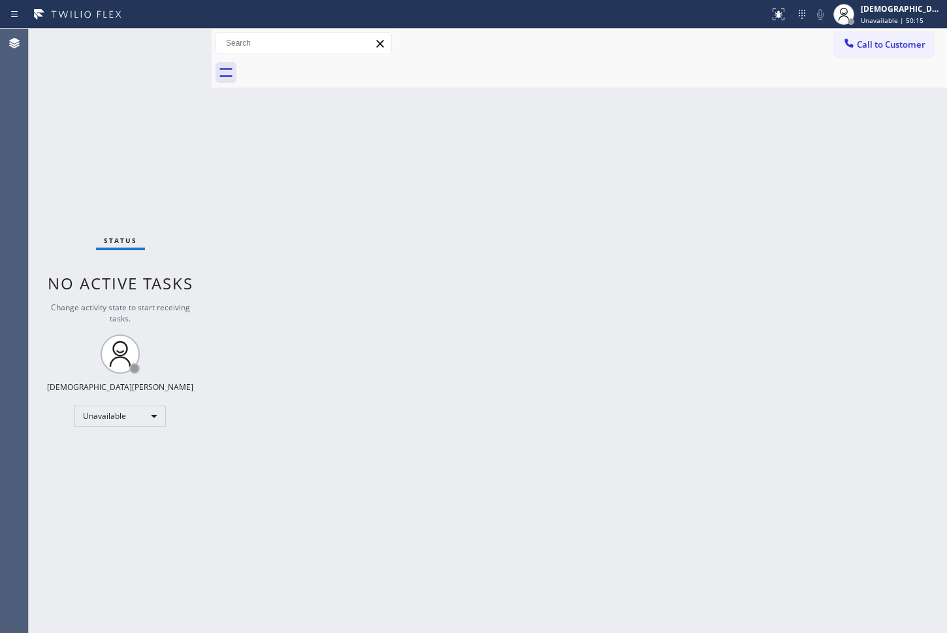
click at [63, 209] on div "Status No active tasks Change activity state to start receiving tasks. [PERSON_…" at bounding box center [120, 331] width 183 height 604
